Goal: Information Seeking & Learning: Learn about a topic

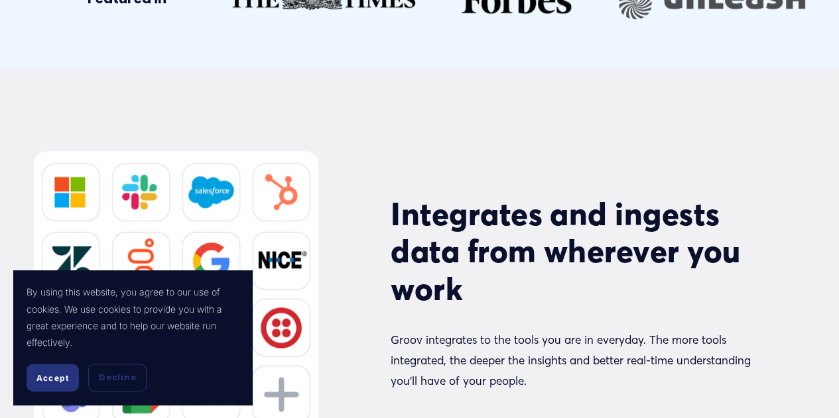
scroll to position [5570, 0]
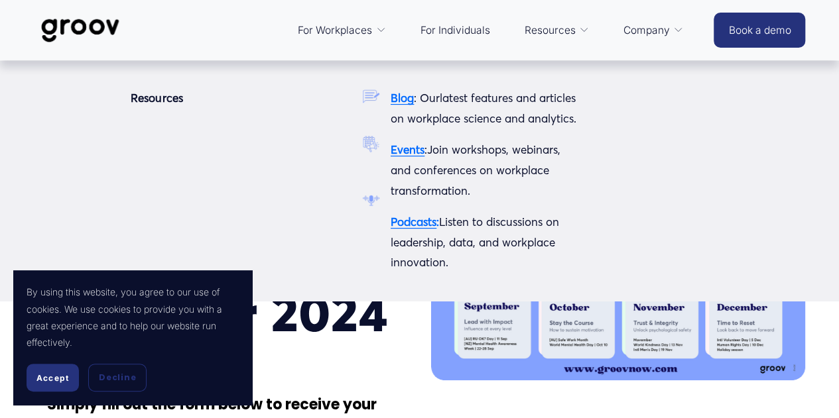
click at [545, 28] on span "Resources" at bounding box center [549, 30] width 51 height 19
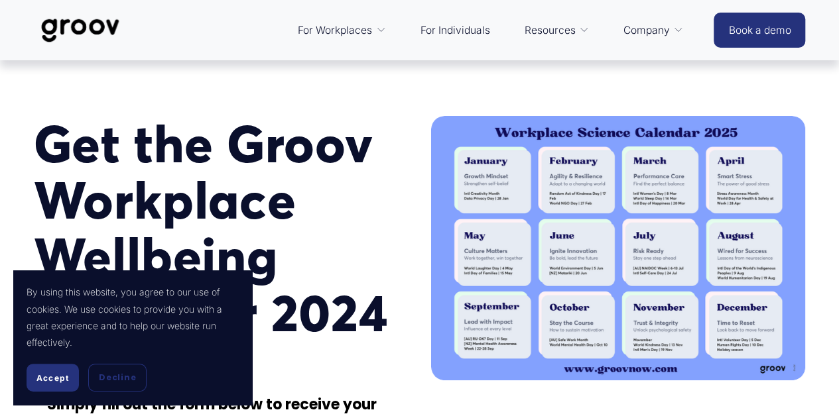
click at [466, 29] on link "For Individuals" at bounding box center [455, 31] width 83 height 32
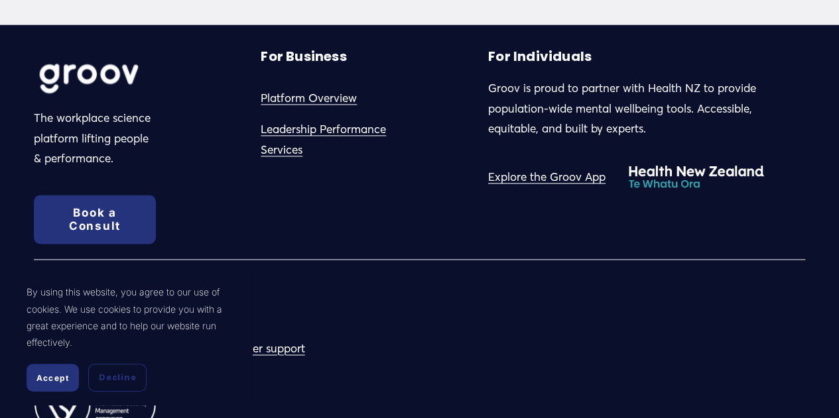
scroll to position [3321, 0]
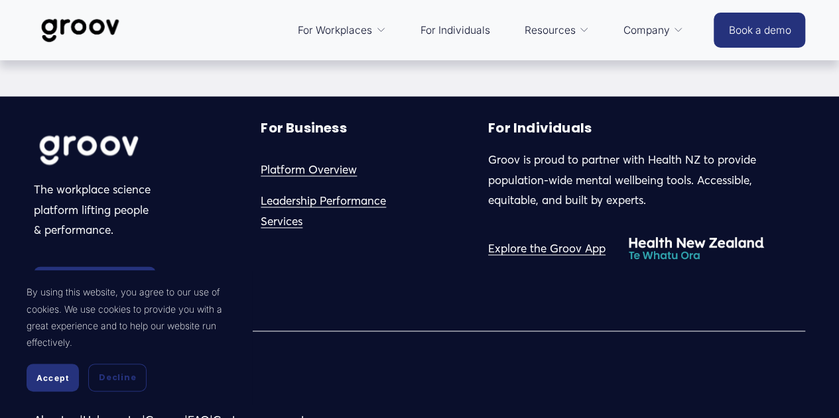
click at [298, 160] on link "Platform Overview" at bounding box center [309, 170] width 96 height 21
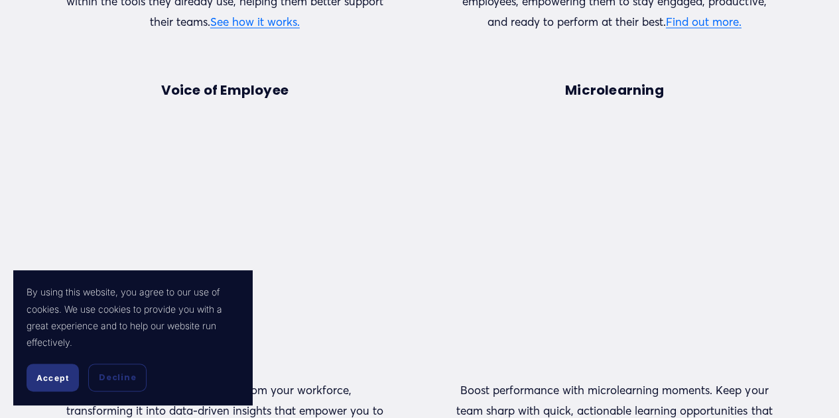
scroll to position [1260, 0]
